Goal: Task Accomplishment & Management: Manage account settings

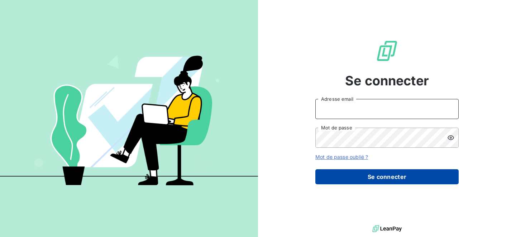
type input "[EMAIL_ADDRESS][DOMAIN_NAME]"
click at [396, 175] on button "Se connecter" at bounding box center [386, 176] width 143 height 15
